Goal: Register for event/course

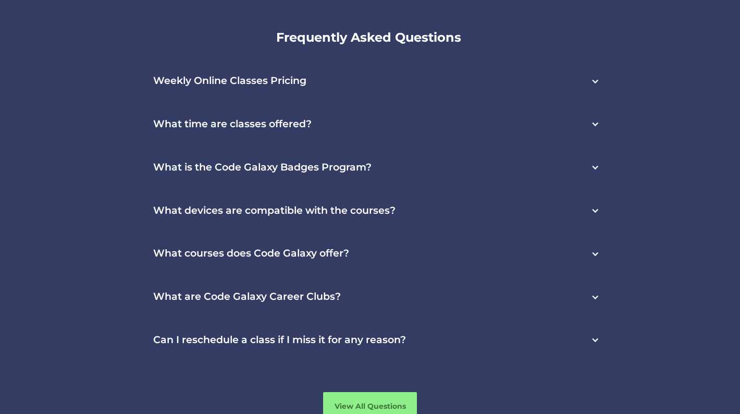
scroll to position [2867, 0]
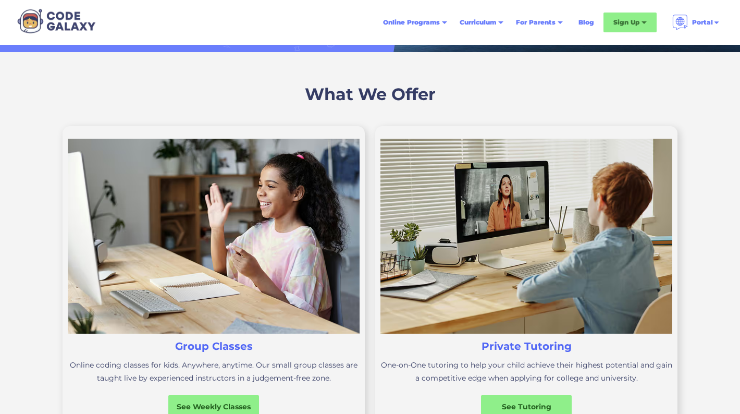
scroll to position [261, 0]
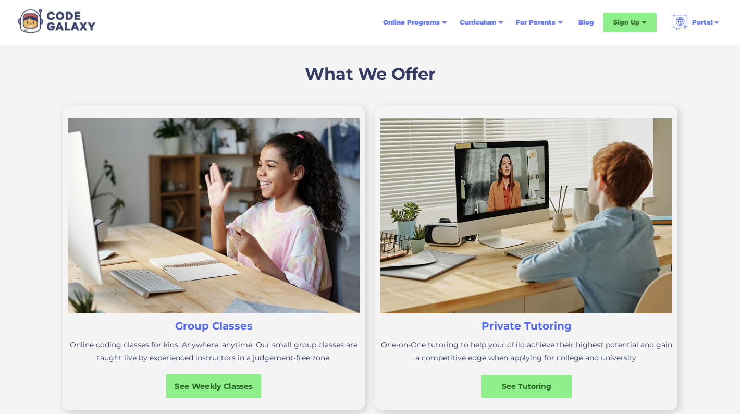
click at [219, 385] on div "See Weekly Classes" at bounding box center [213, 386] width 95 height 11
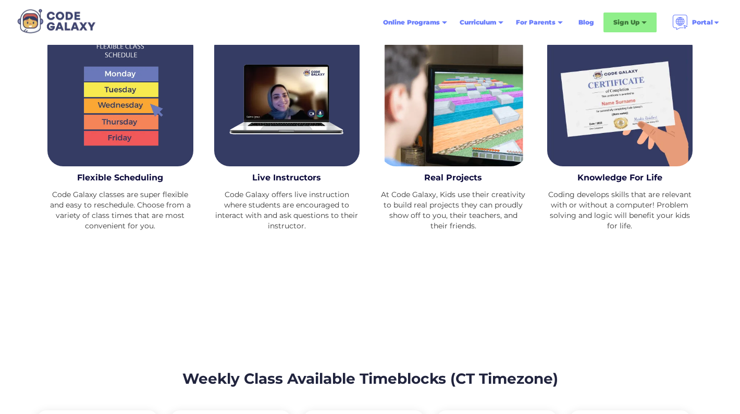
scroll to position [1303, 0]
